Goal: Task Accomplishment & Management: Manage account settings

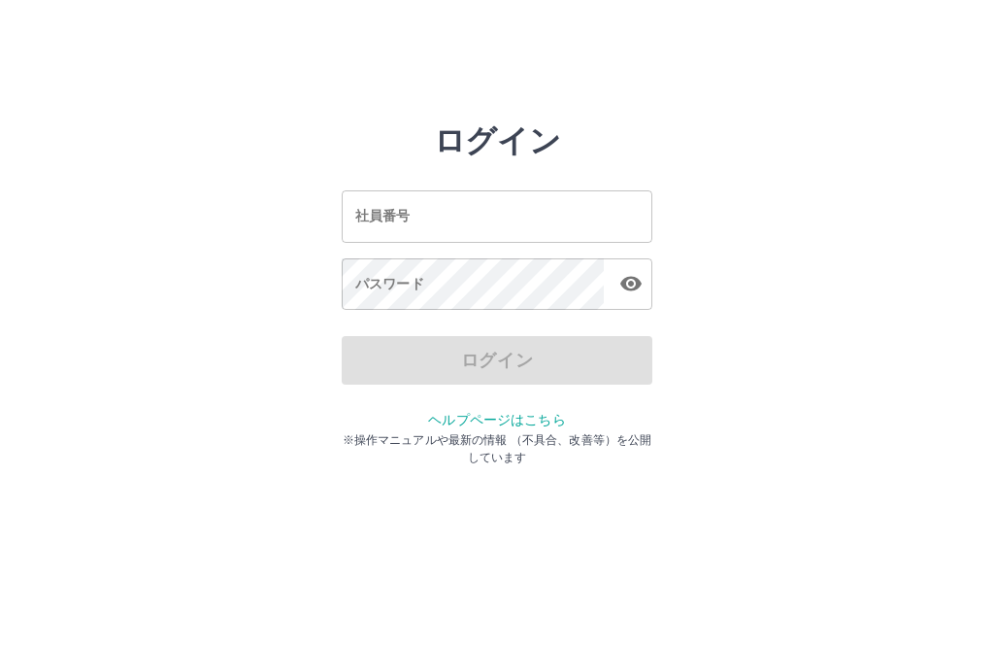
click at [452, 212] on input "社員番号" at bounding box center [497, 215] width 311 height 51
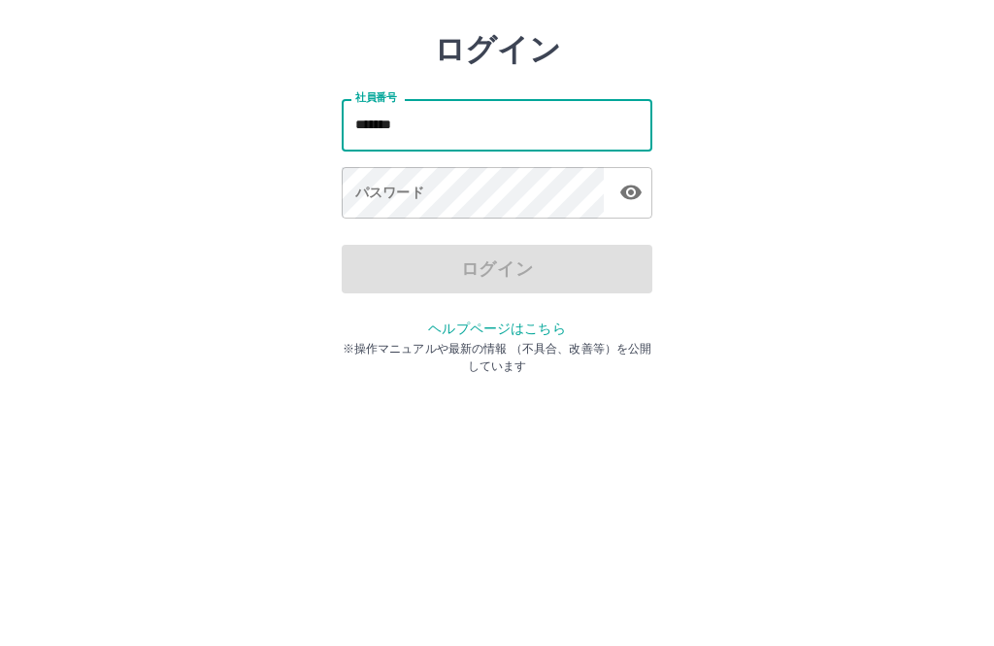
type input "*******"
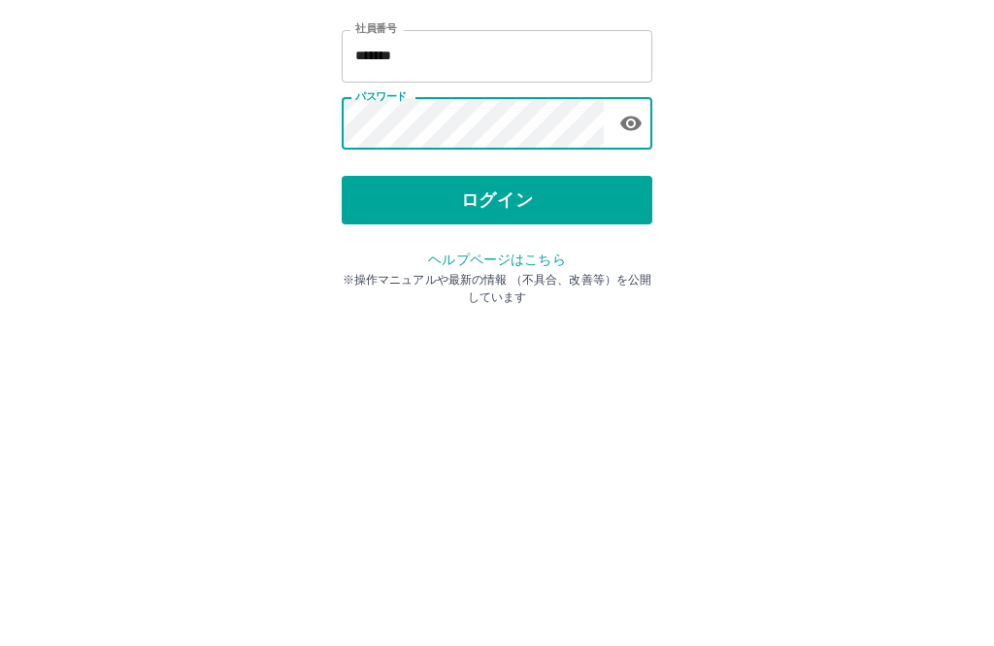
click at [530, 336] on button "ログイン" at bounding box center [497, 360] width 311 height 49
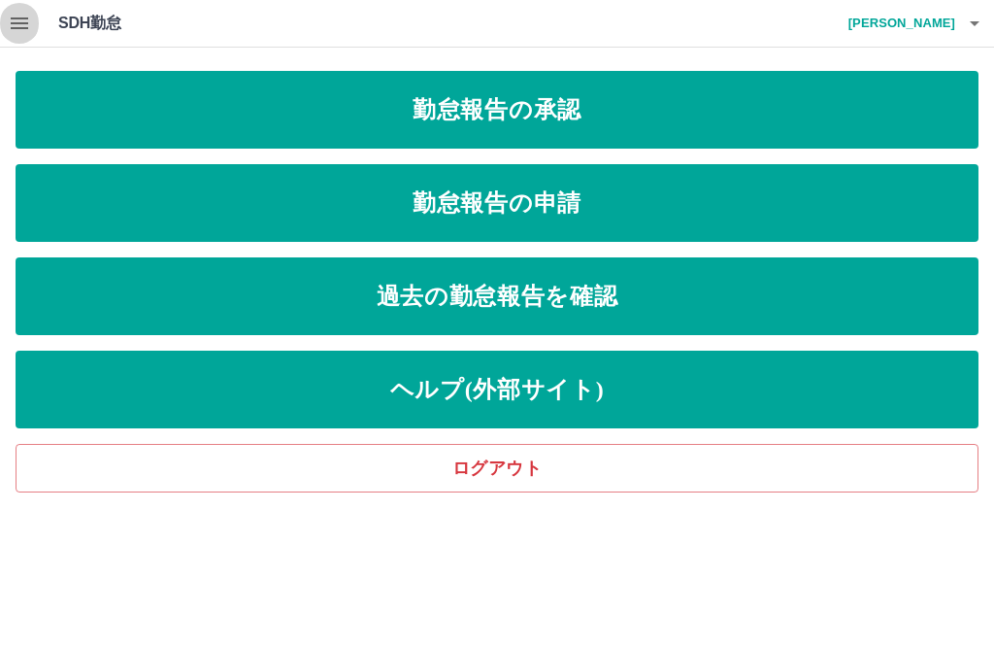
click at [19, 35] on button "button" at bounding box center [19, 23] width 39 height 47
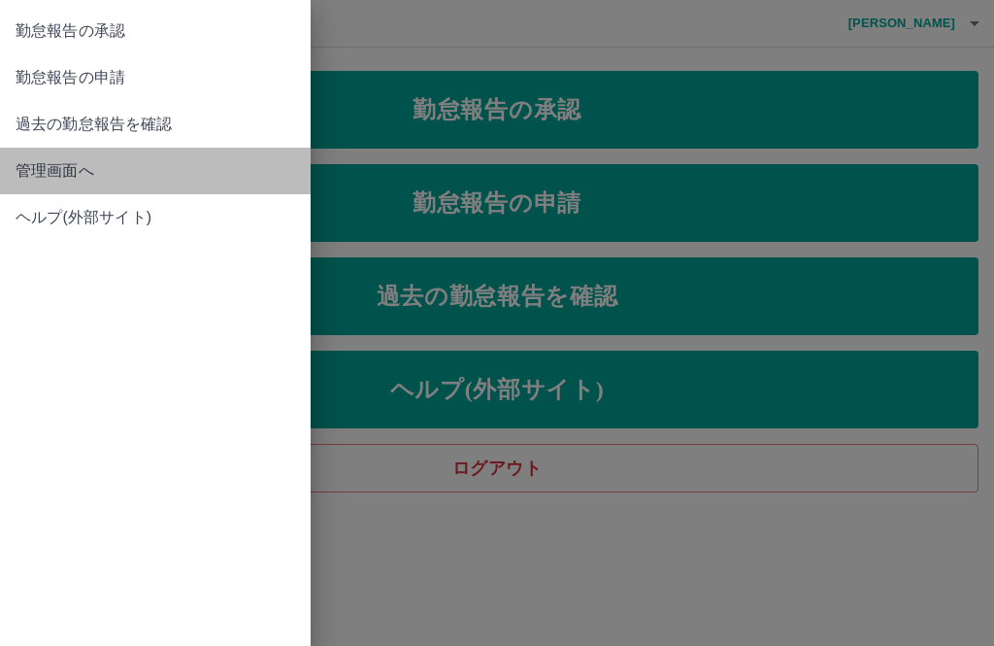
click at [79, 178] on span "管理画面へ" at bounding box center [156, 170] width 280 height 23
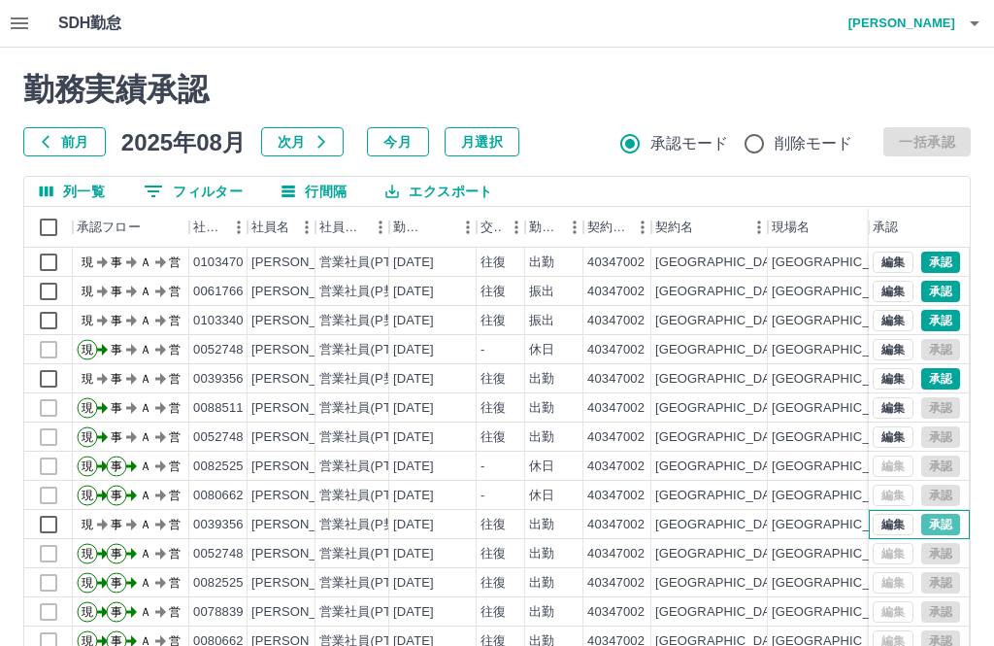
click at [949, 534] on button "承認" at bounding box center [941, 524] width 39 height 21
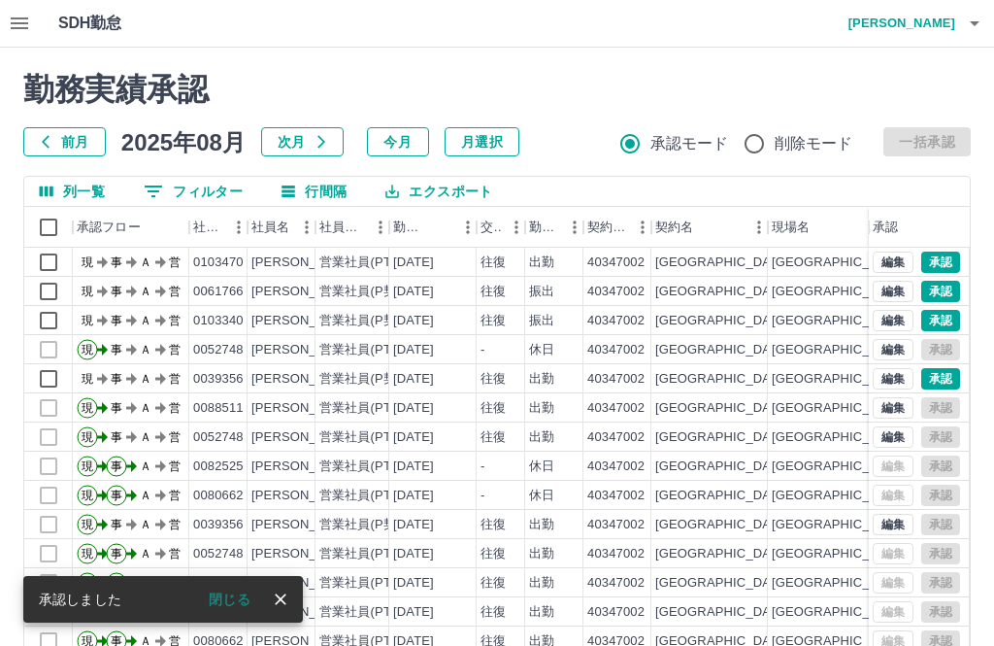
click at [294, 594] on button "close" at bounding box center [280, 599] width 29 height 29
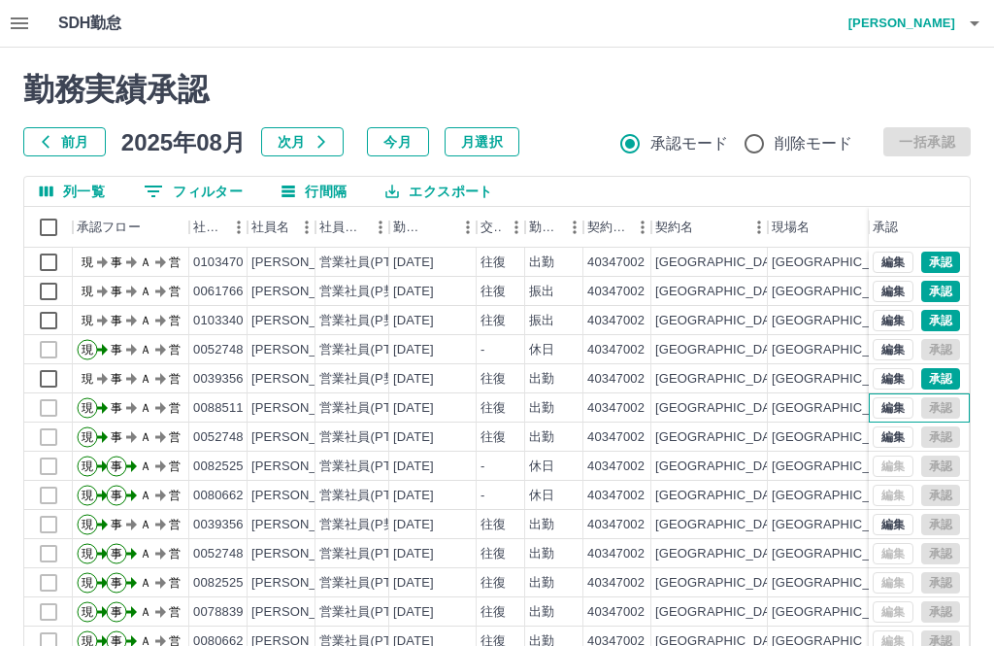
click at [940, 393] on div "編集 承認" at bounding box center [919, 407] width 101 height 29
click at [955, 369] on button "承認" at bounding box center [941, 378] width 39 height 21
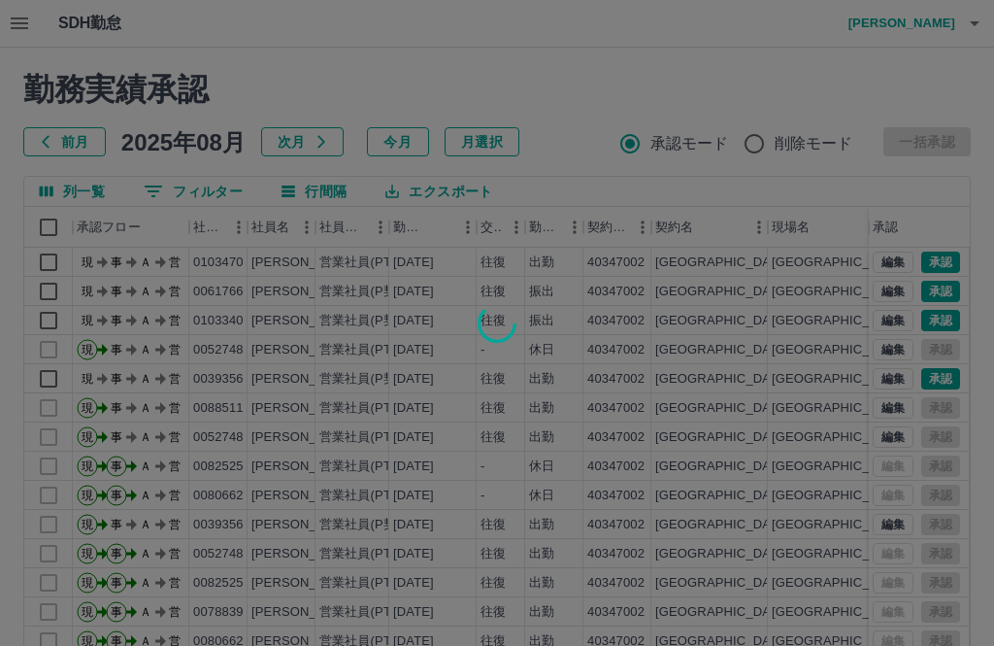
click at [948, 375] on div at bounding box center [497, 323] width 994 height 646
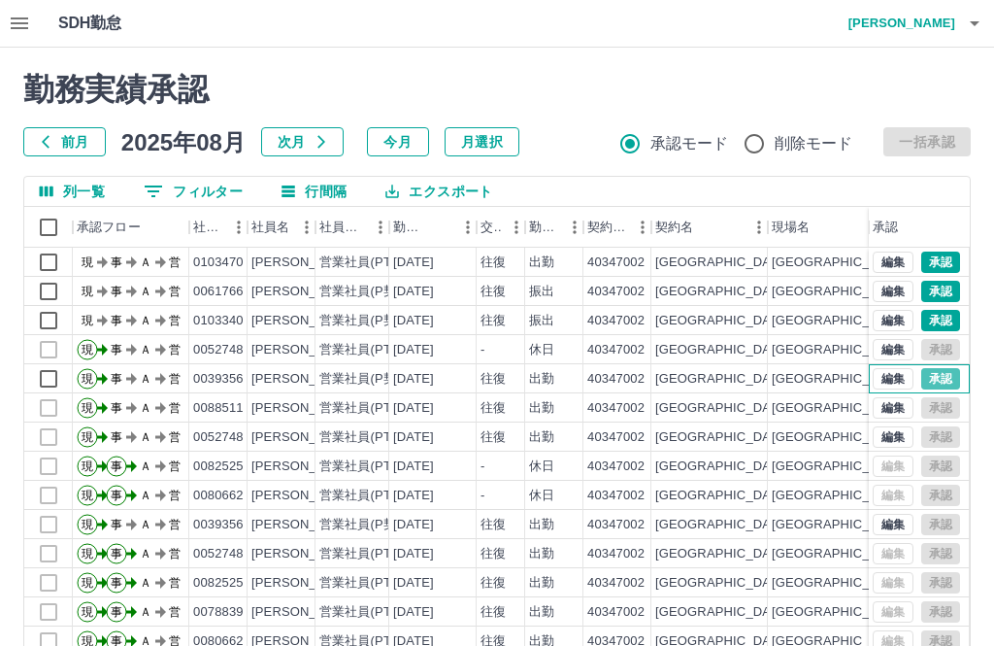
click at [951, 372] on button "承認" at bounding box center [941, 378] width 39 height 21
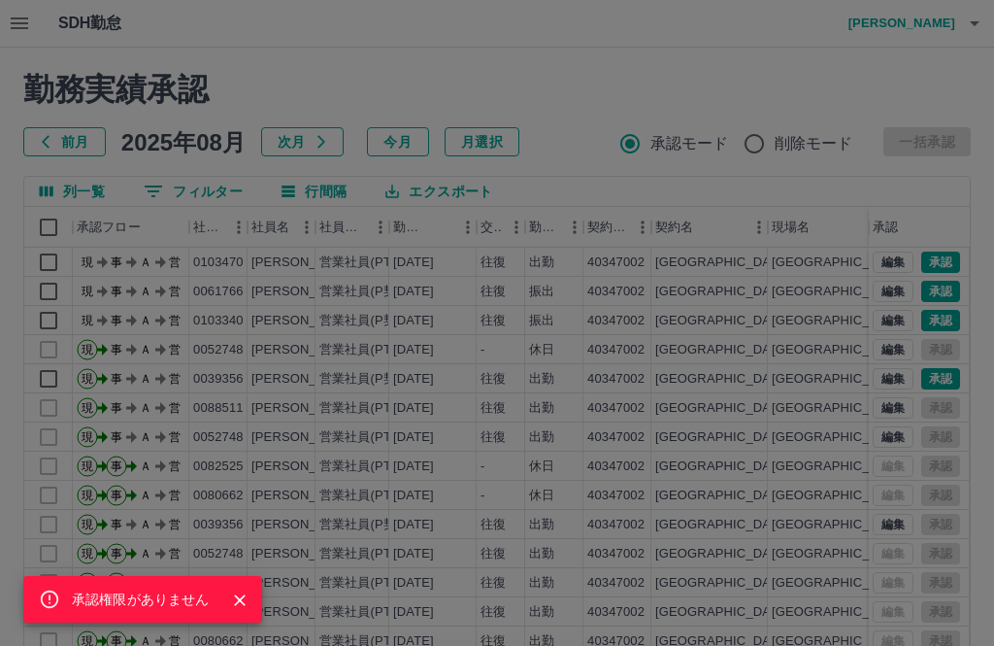
click at [246, 593] on icon "Close" at bounding box center [239, 599] width 19 height 19
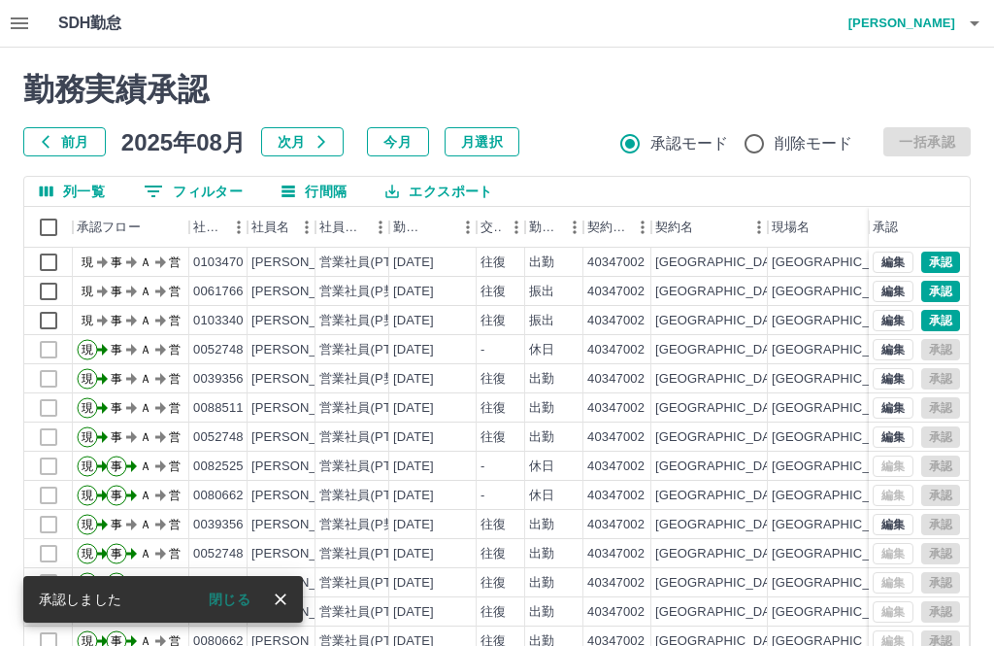
click at [290, 596] on button "close" at bounding box center [280, 599] width 29 height 29
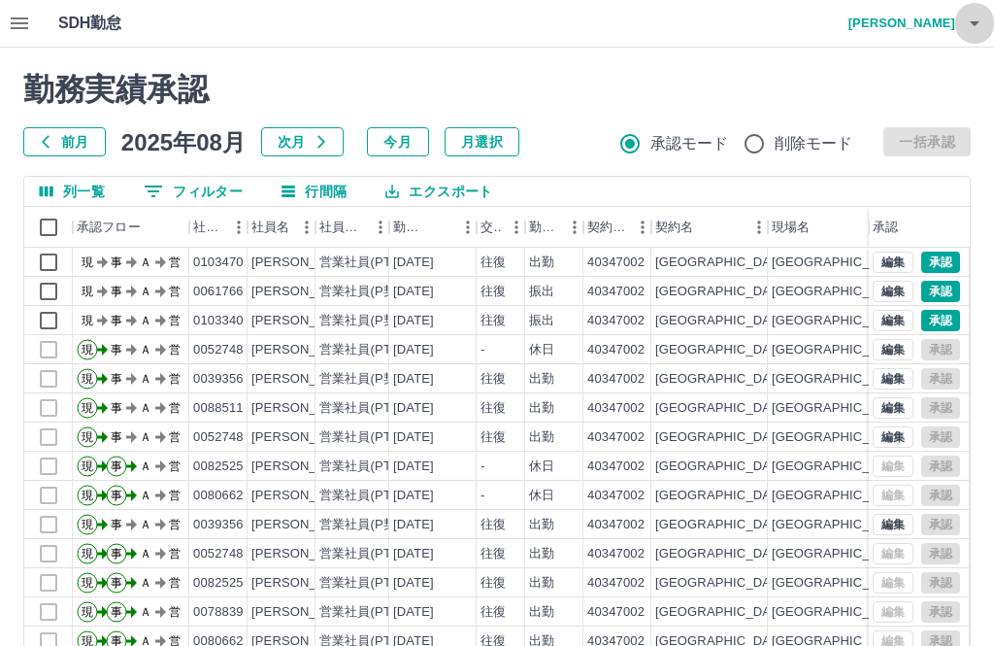
click at [987, 12] on button "button" at bounding box center [975, 23] width 39 height 47
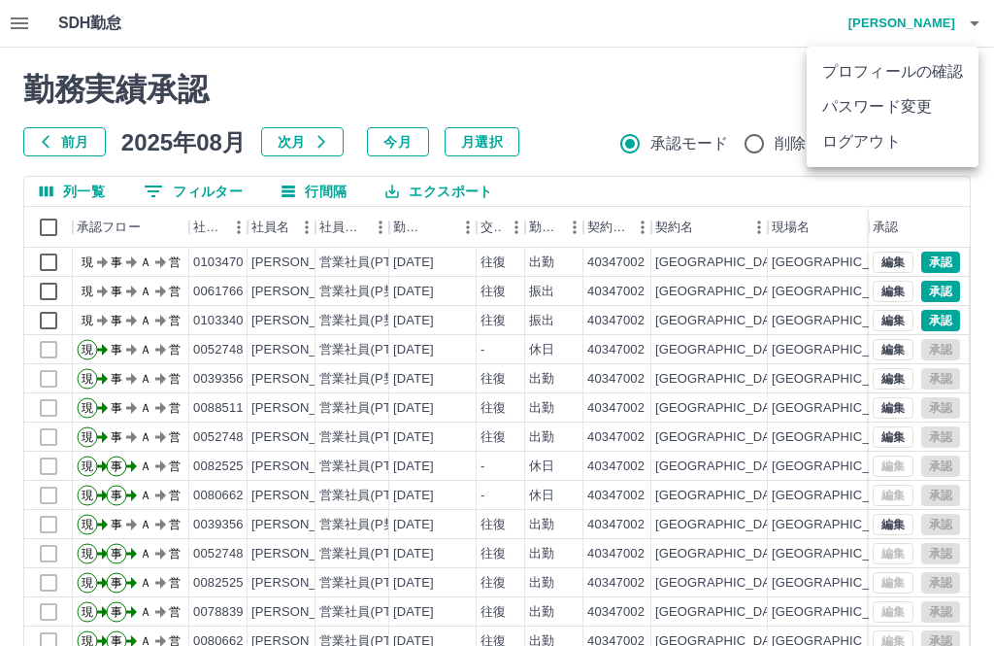
click at [872, 142] on li "ログアウト" at bounding box center [893, 141] width 172 height 35
